Goal: Task Accomplishment & Management: Use online tool/utility

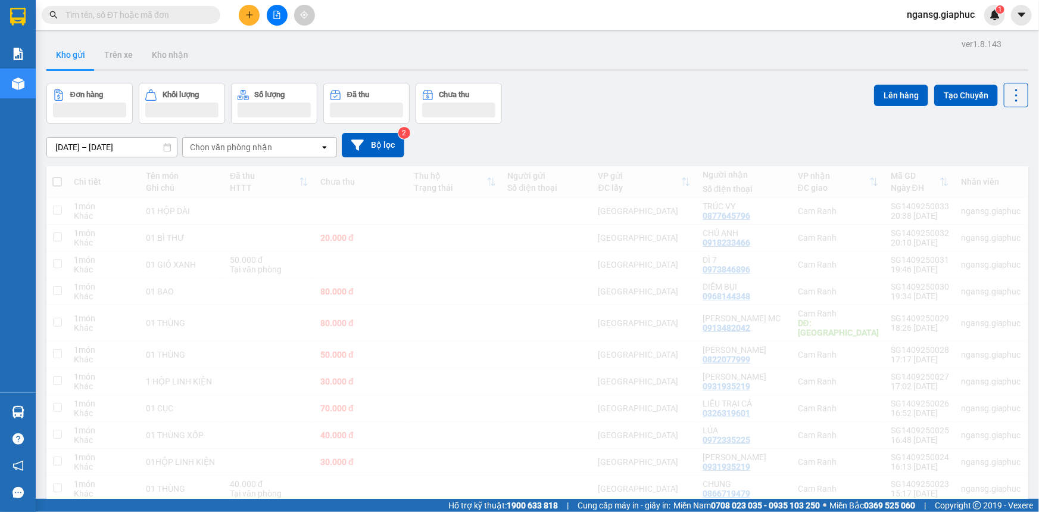
click at [583, 100] on div "Đơn hàng Khối lượng Số lượng Đã thu Chưa thu Lên hàng Tạo Chuyến" at bounding box center [537, 103] width 982 height 41
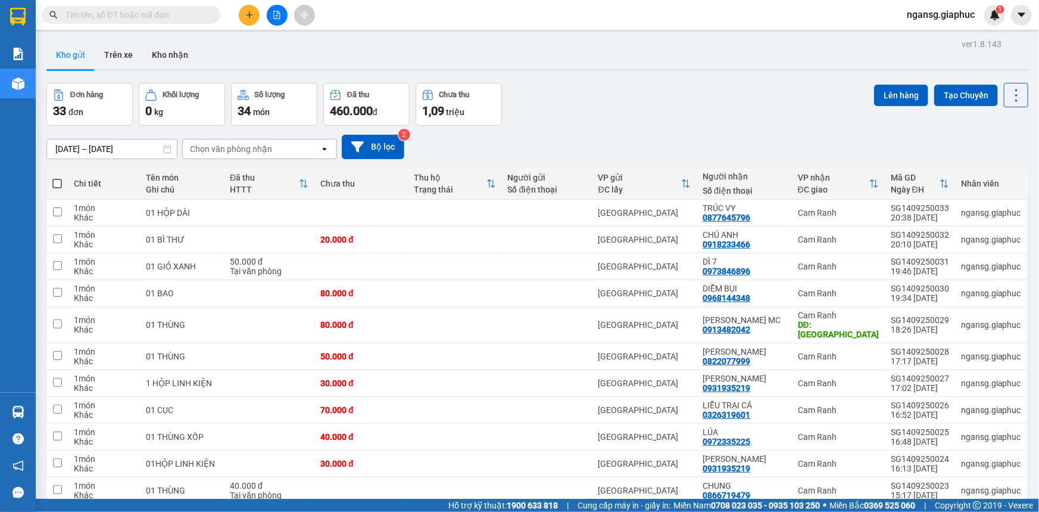
click at [53, 181] on span at bounding box center [57, 184] width 10 height 10
click at [57, 177] on input "checkbox" at bounding box center [57, 177] width 0 height 0
checkbox input "true"
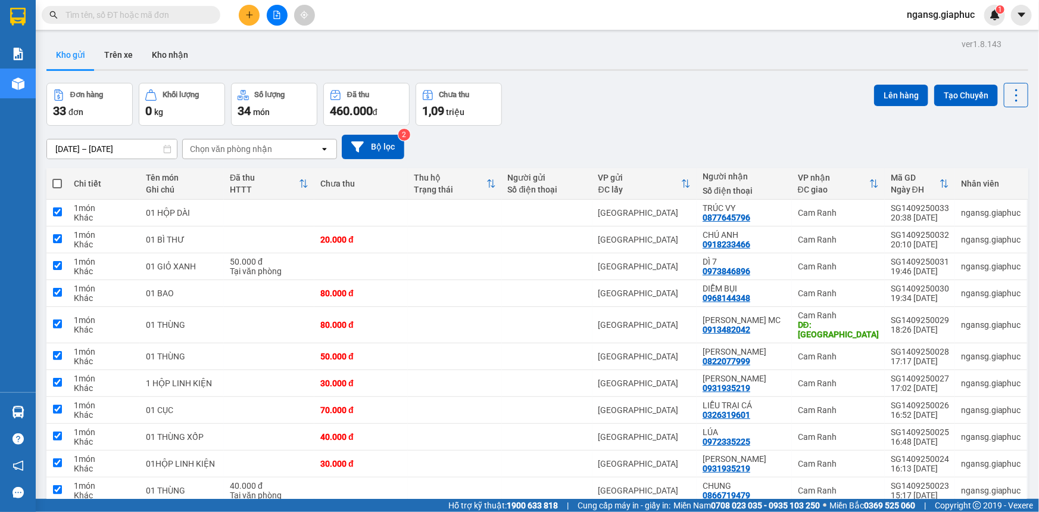
checkbox input "true"
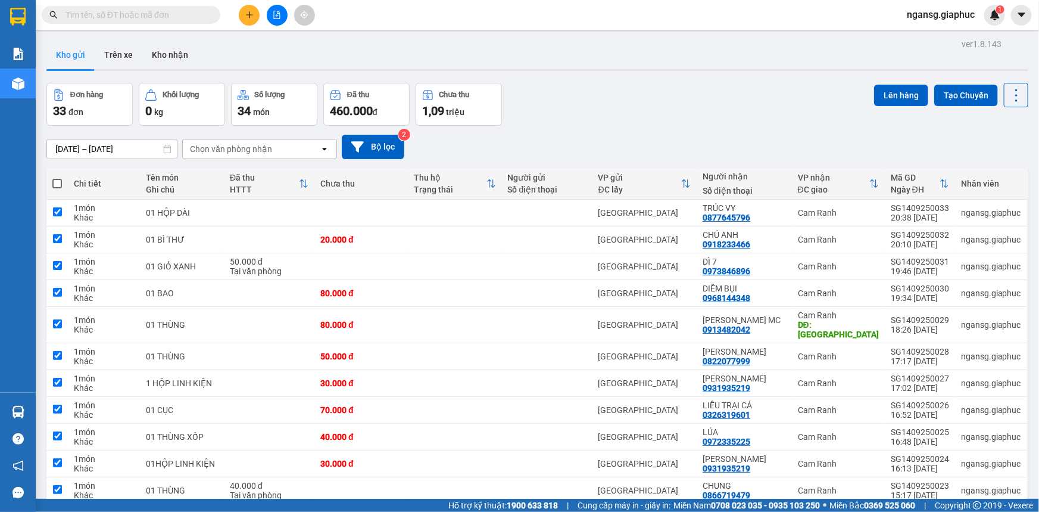
checkbox input "true"
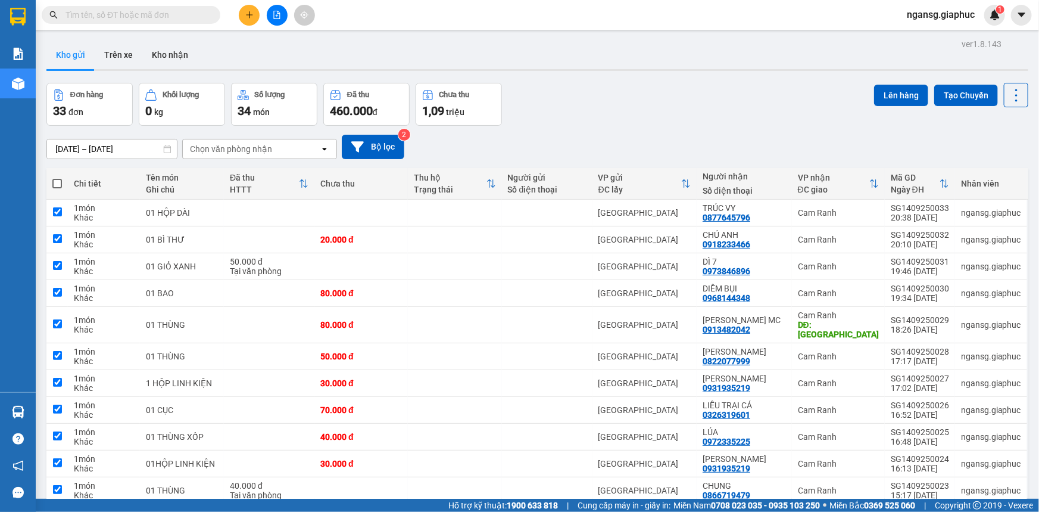
checkbox input "true"
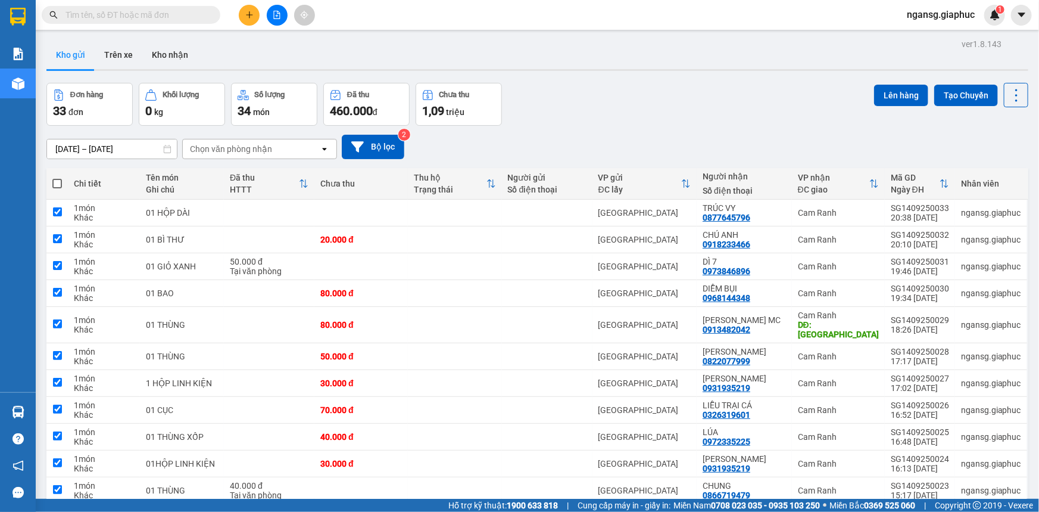
checkbox input "true"
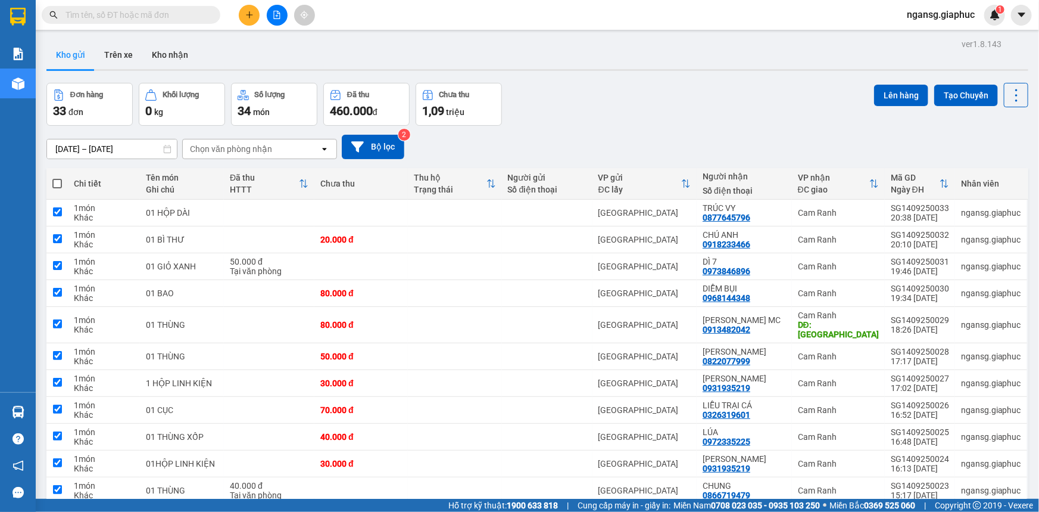
checkbox input "true"
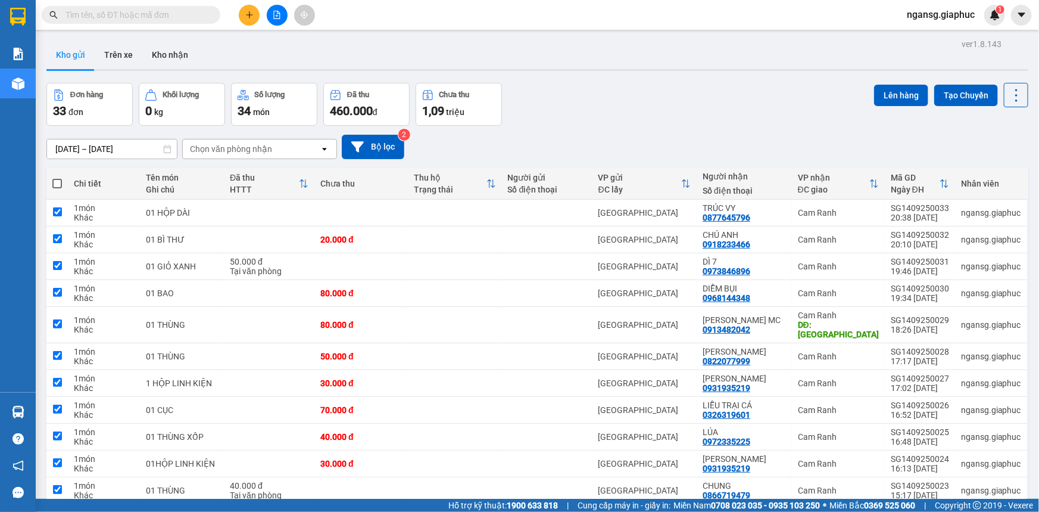
checkbox input "true"
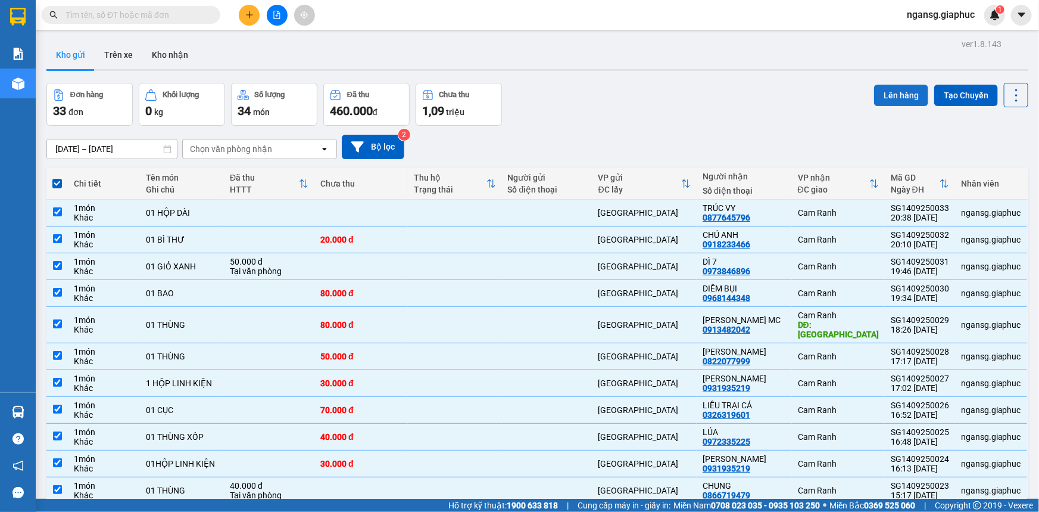
click at [895, 94] on button "Lên hàng" at bounding box center [901, 95] width 54 height 21
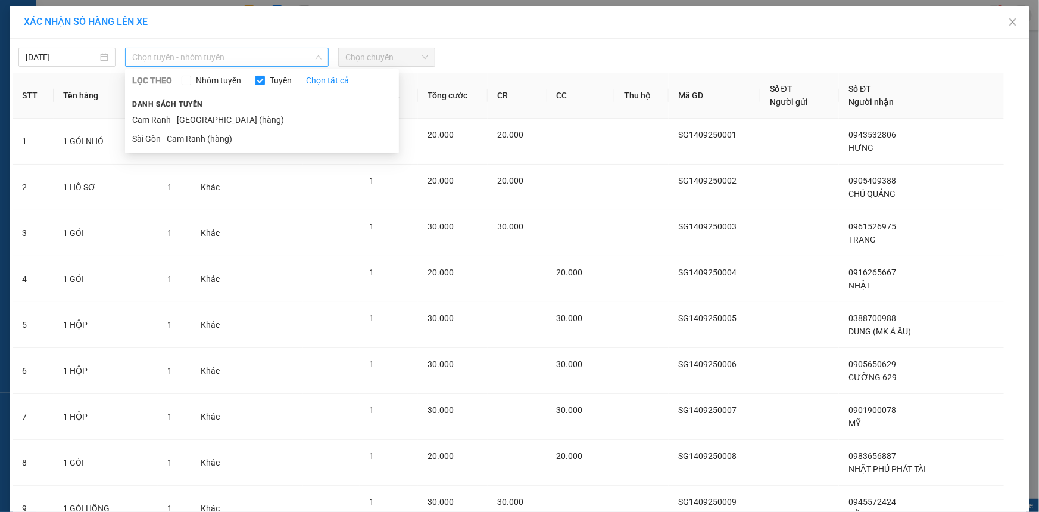
click at [197, 61] on span "Chọn tuyến - nhóm tuyến" at bounding box center [226, 57] width 189 height 18
click at [212, 133] on li "Sài Gòn - Cam Ranh (hàng)" at bounding box center [262, 138] width 274 height 19
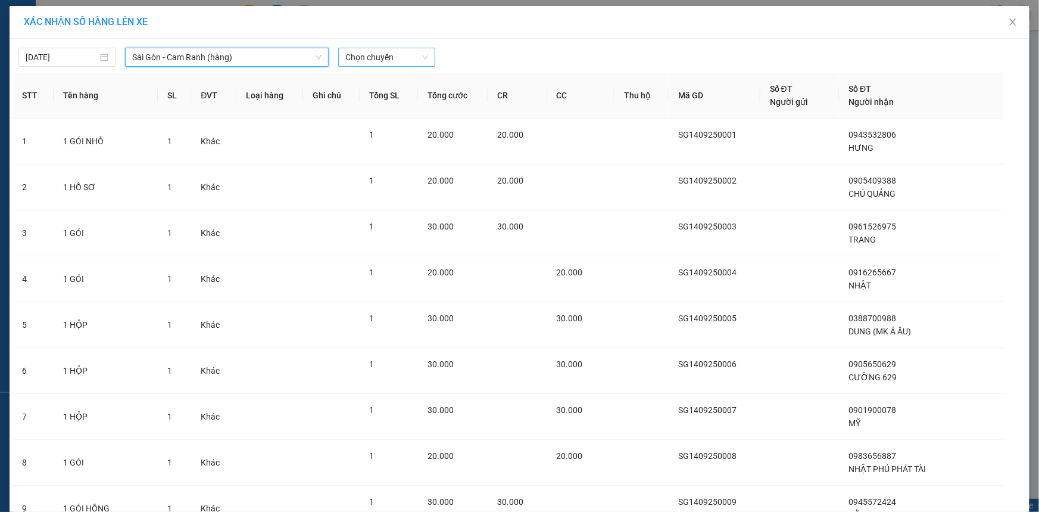
click at [385, 58] on span "Chọn chuyến" at bounding box center [386, 57] width 83 height 18
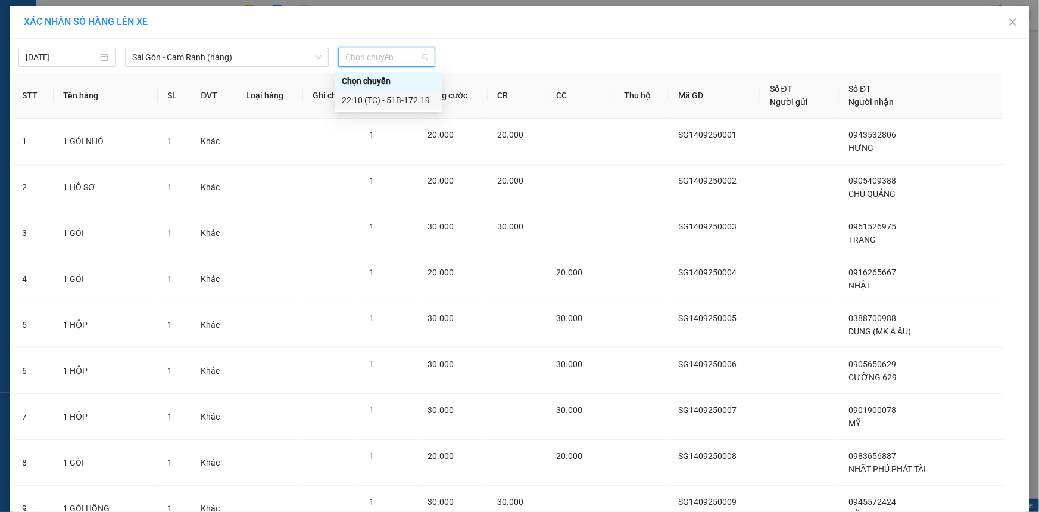
click at [387, 96] on div "22:10 (TC) - 51B-172.19" at bounding box center [388, 100] width 93 height 13
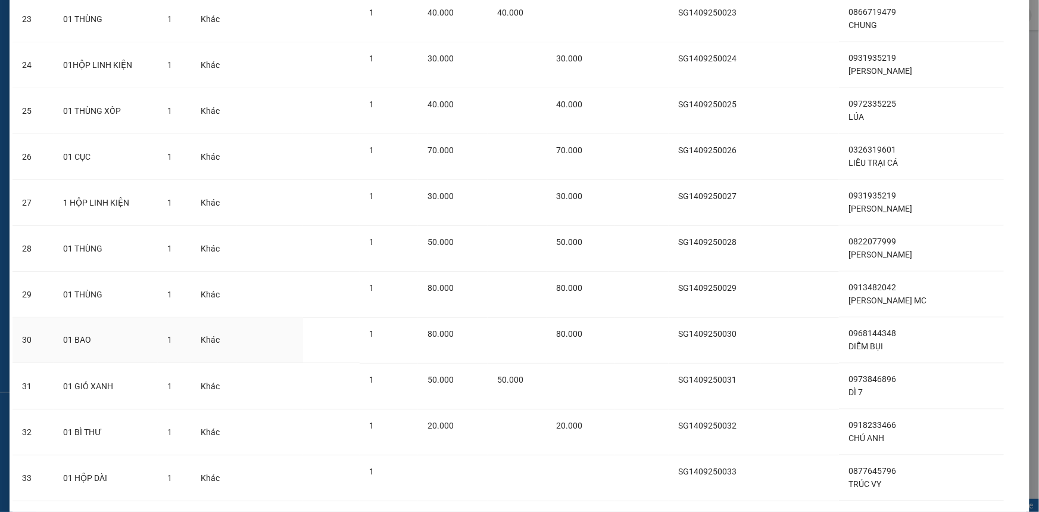
scroll to position [1212, 0]
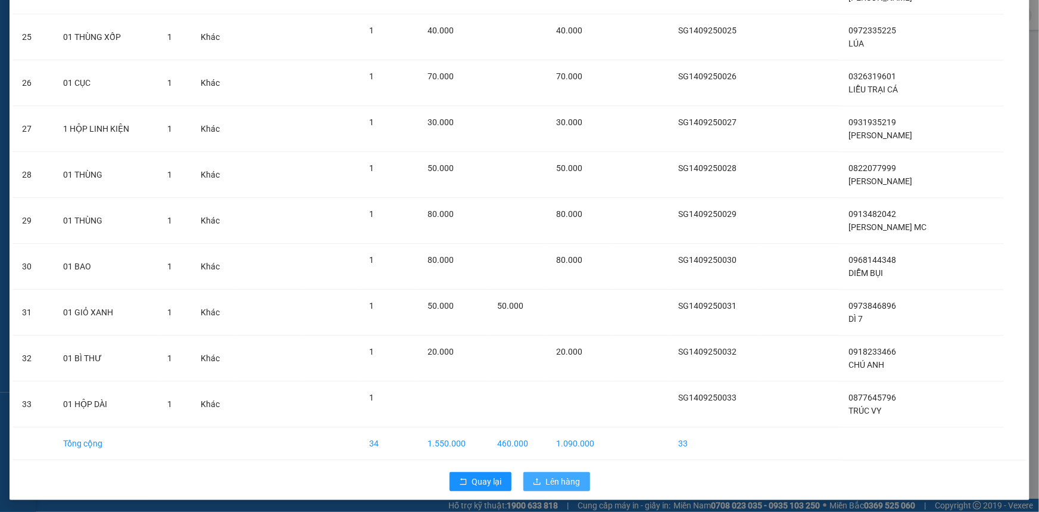
click at [562, 484] on span "Lên hàng" at bounding box center [563, 481] width 35 height 13
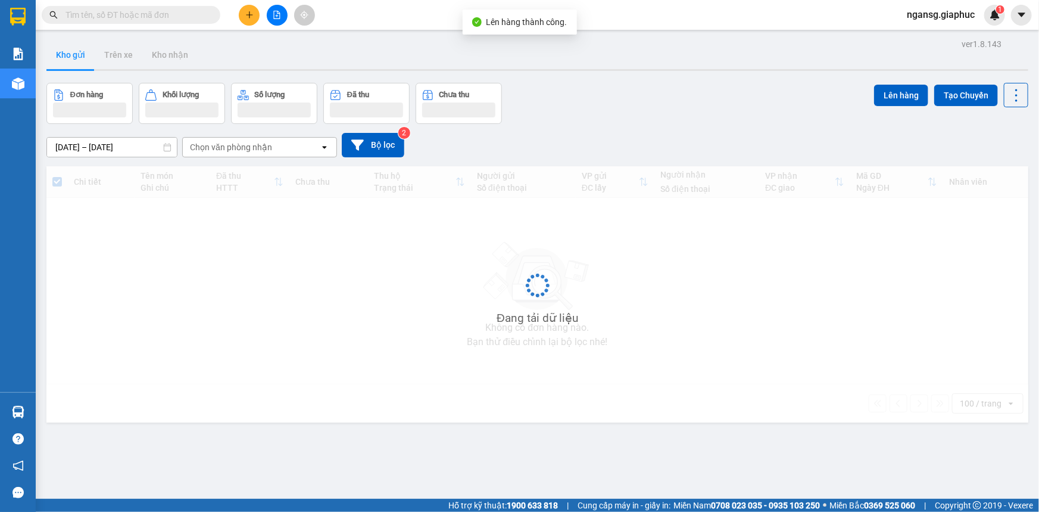
click at [616, 102] on div "Đơn hàng Khối lượng Số lượng Đã thu Chưa thu Lên hàng Tạo Chuyến" at bounding box center [537, 103] width 982 height 41
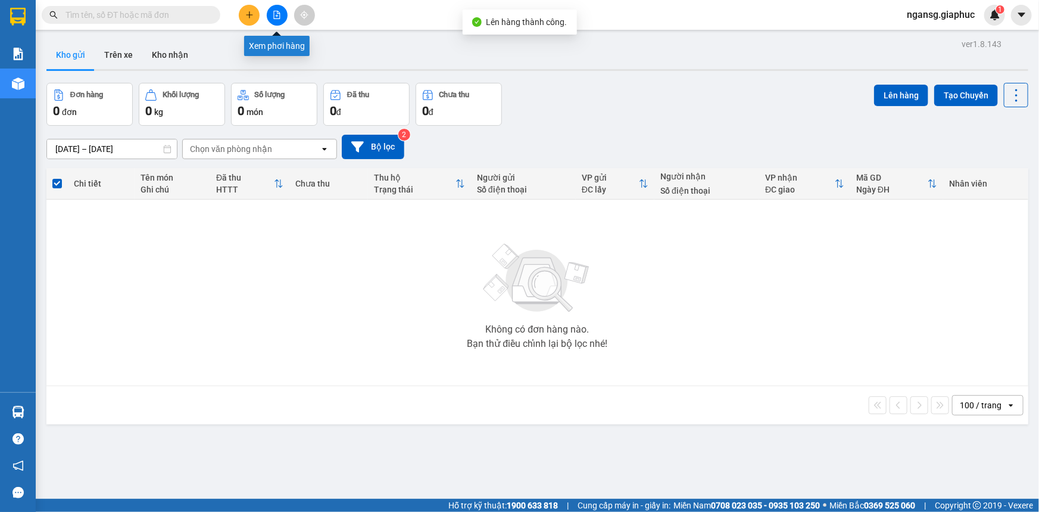
click at [276, 12] on icon "file-add" at bounding box center [277, 15] width 8 height 8
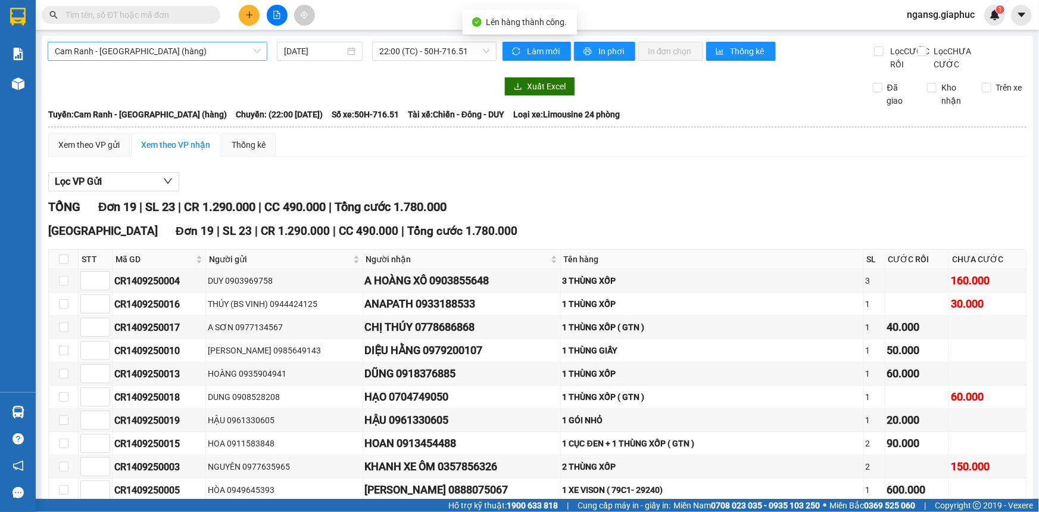
click at [144, 45] on span "Cam Ranh - [GEOGRAPHIC_DATA] (hàng)" at bounding box center [157, 51] width 205 height 18
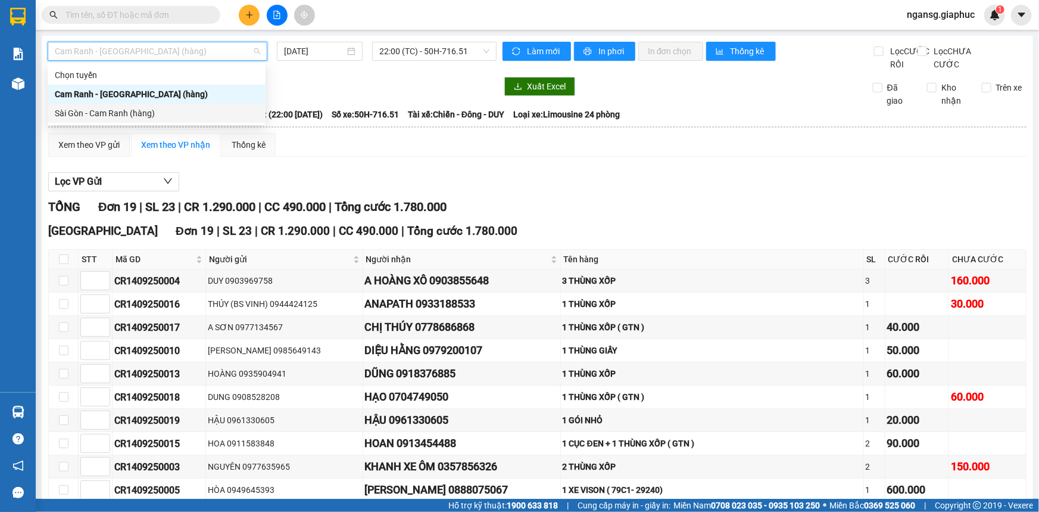
click at [138, 108] on div "Sài Gòn - Cam Ranh (hàng)" at bounding box center [157, 113] width 204 height 13
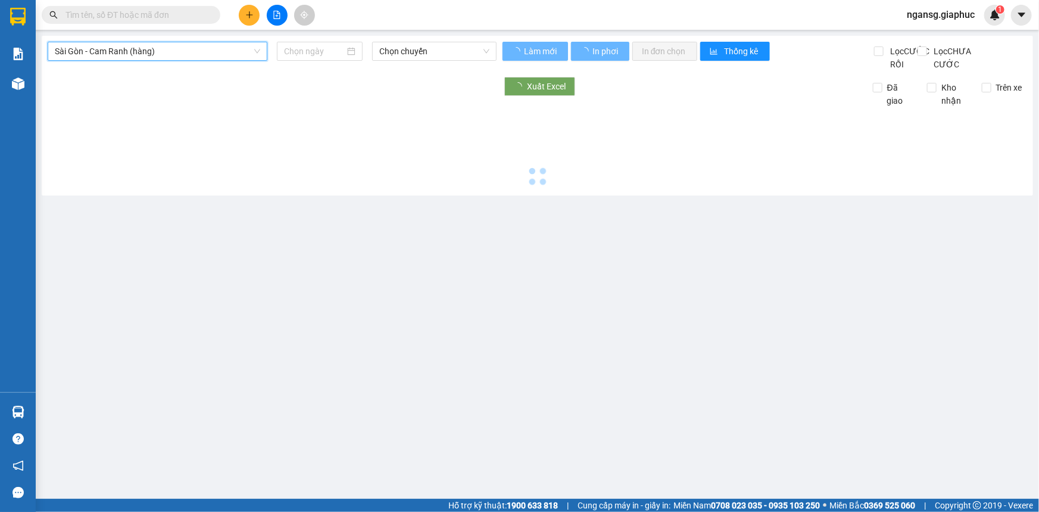
type input "[DATE]"
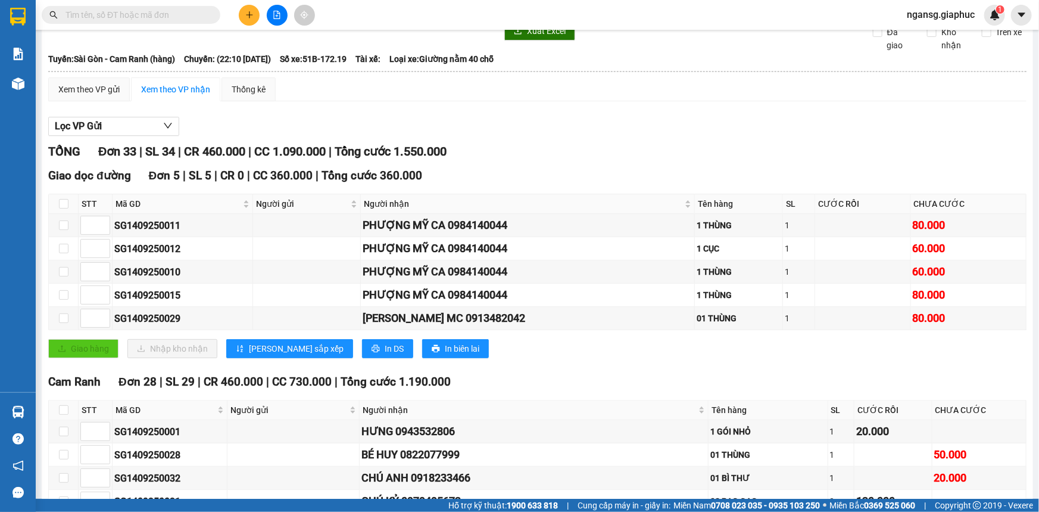
scroll to position [108, 0]
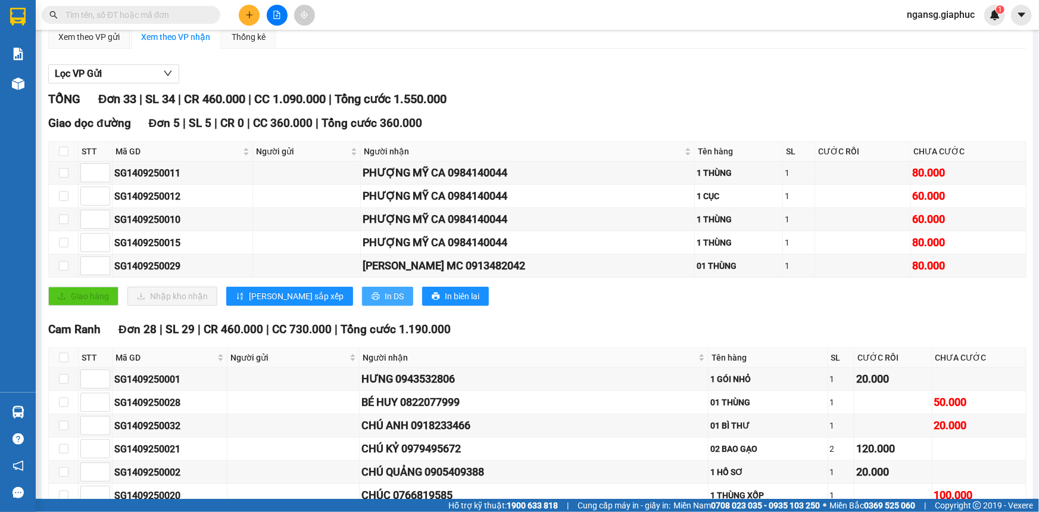
click at [385, 303] on span "In DS" at bounding box center [394, 295] width 19 height 13
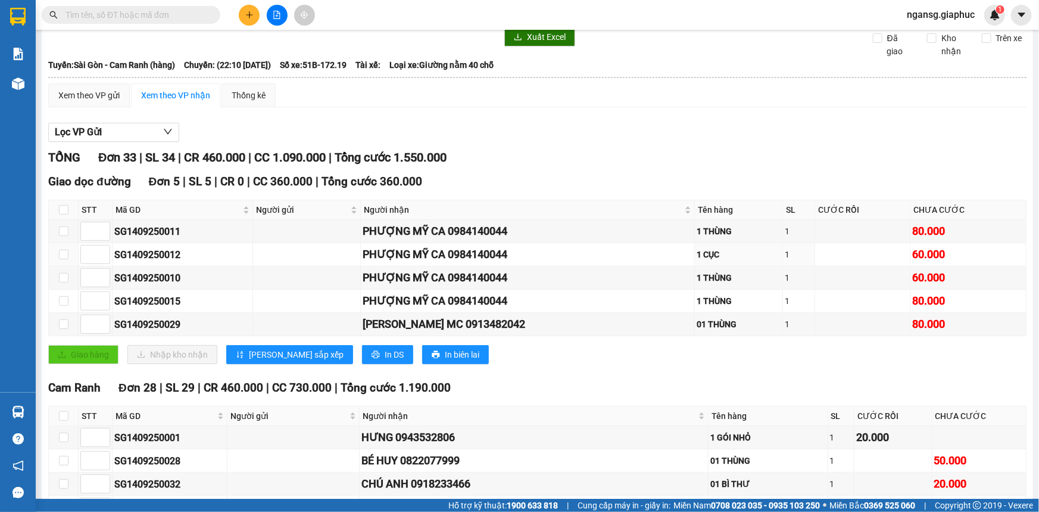
scroll to position [0, 0]
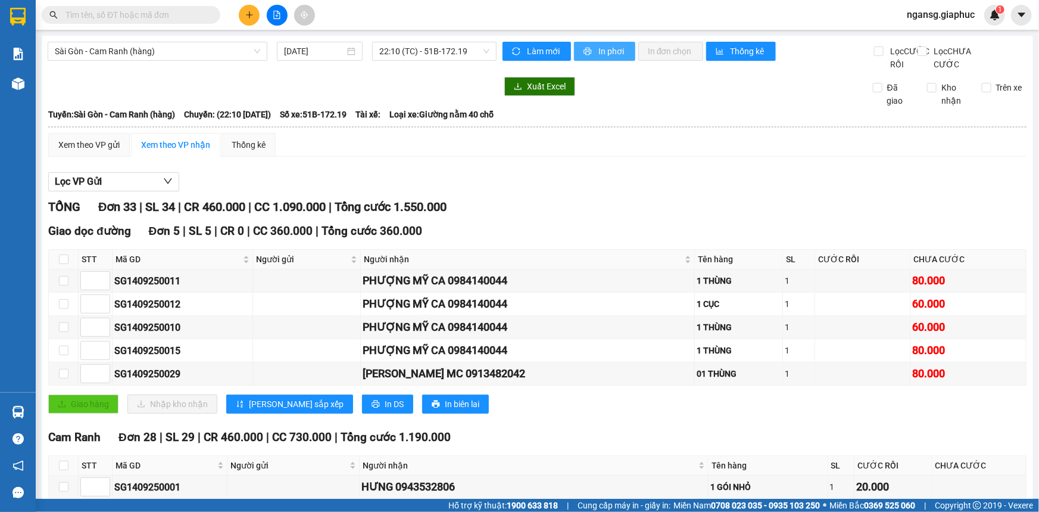
click at [584, 52] on icon "printer" at bounding box center [588, 51] width 8 height 8
click at [590, 62] on div "Làm mới In phơi In đơn chọn Thống kê" at bounding box center [689, 56] width 372 height 29
click at [589, 53] on button "In phơi" at bounding box center [604, 51] width 61 height 19
click at [599, 51] on span "In phơi" at bounding box center [612, 51] width 27 height 13
click at [599, 54] on span "In phơi" at bounding box center [612, 51] width 27 height 13
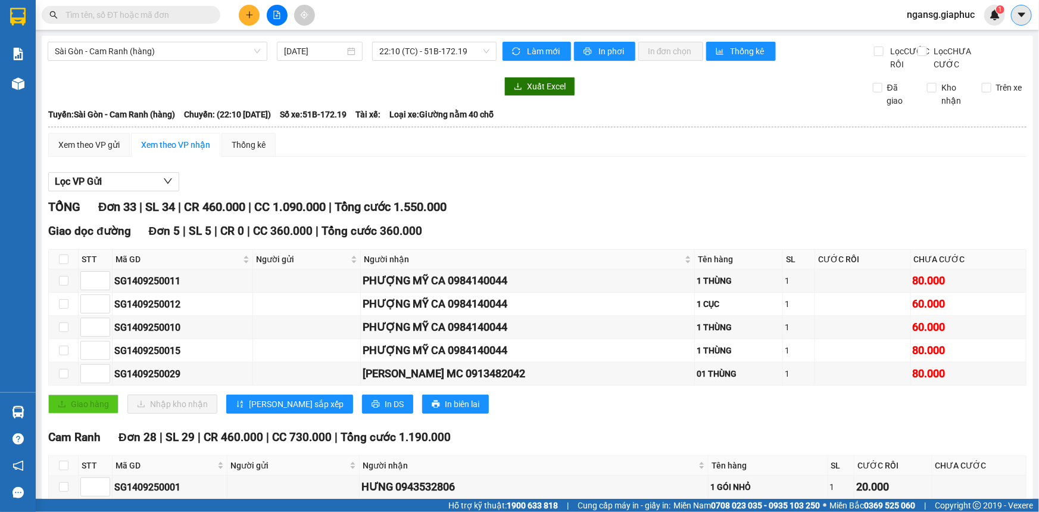
click at [1017, 17] on icon "caret-down" at bounding box center [1022, 15] width 11 height 11
click at [942, 23] on div "ngansg.giaphuc 1" at bounding box center [952, 15] width 108 height 21
click at [932, 9] on span "ngansg.giaphuc" at bounding box center [941, 14] width 87 height 15
click at [934, 33] on span "Đăng xuất" at bounding box center [946, 36] width 61 height 13
